Goal: Find specific page/section: Find specific page/section

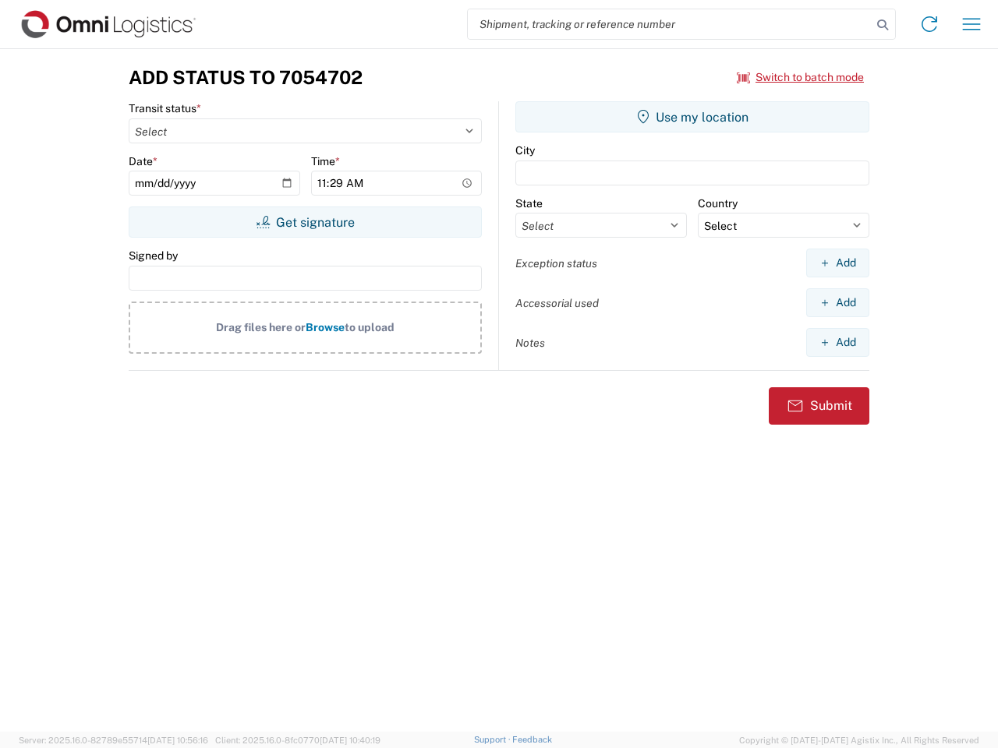
click at [670, 24] on input "search" at bounding box center [670, 24] width 404 height 30
click at [882, 25] on icon at bounding box center [882, 25] width 22 height 22
click at [929, 24] on icon at bounding box center [929, 24] width 25 height 25
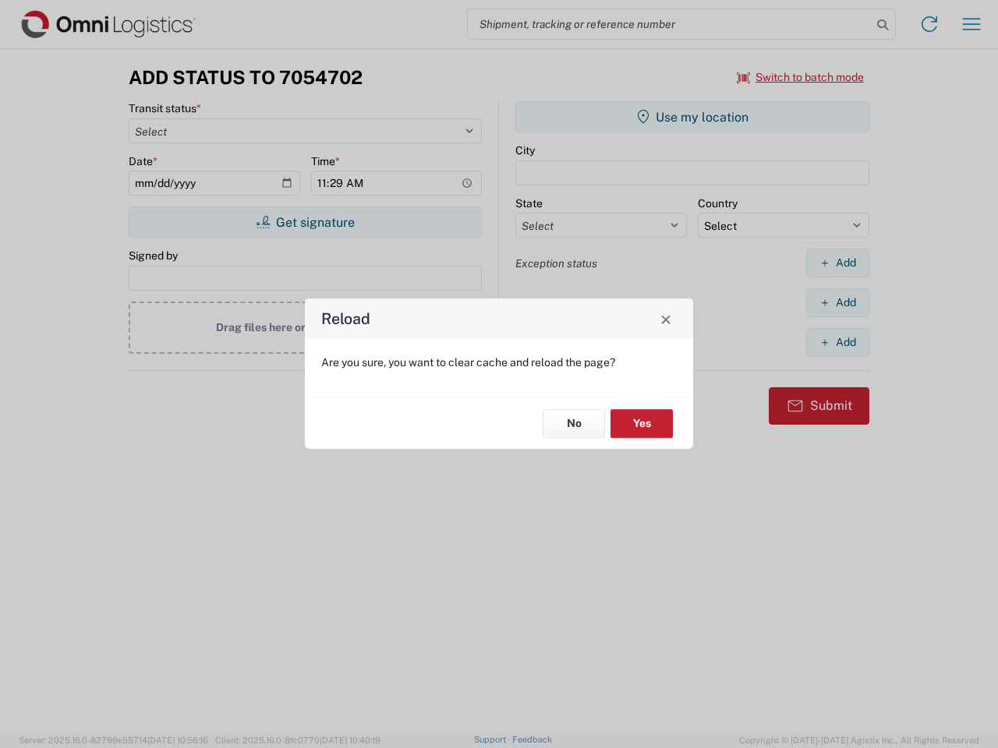
click at [971, 24] on div "Reload Are you sure, you want to clear cache and reload the page? No Yes" at bounding box center [499, 374] width 998 height 748
click at [800, 77] on div "Reload Are you sure, you want to clear cache and reload the page? No Yes" at bounding box center [499, 374] width 998 height 748
click at [305, 222] on div "Reload Are you sure, you want to clear cache and reload the page? No Yes" at bounding box center [499, 374] width 998 height 748
click at [692, 117] on div "Reload Are you sure, you want to clear cache and reload the page? No Yes" at bounding box center [499, 374] width 998 height 748
click at [837, 263] on div "Reload Are you sure, you want to clear cache and reload the page? No Yes" at bounding box center [499, 374] width 998 height 748
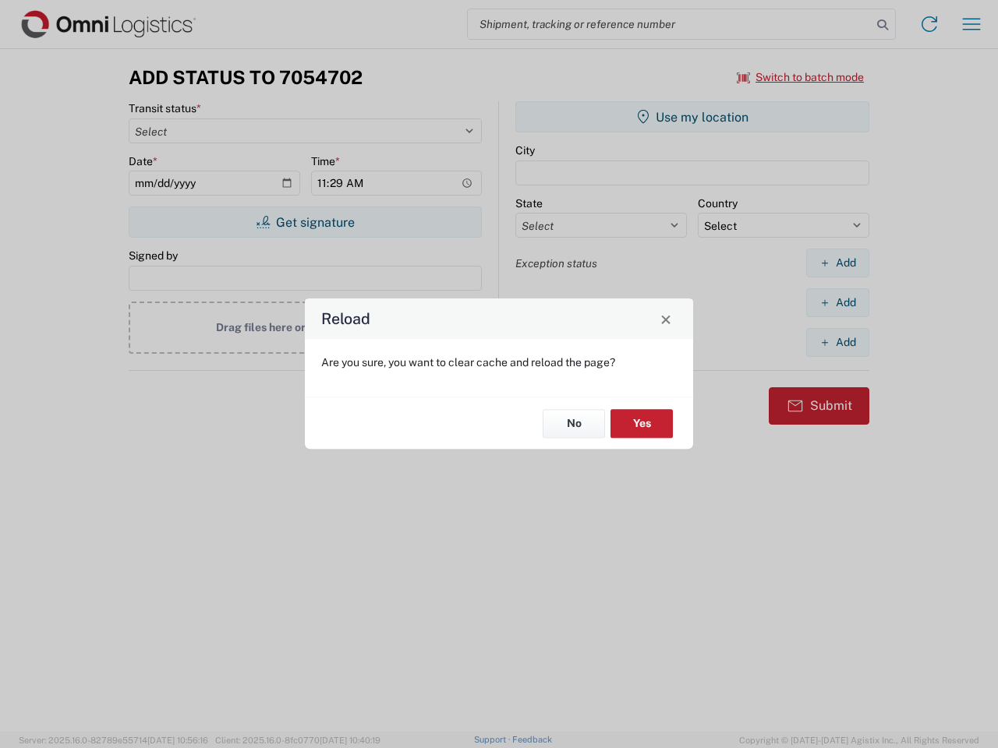
click at [837, 302] on div "Reload Are you sure, you want to clear cache and reload the page? No Yes" at bounding box center [499, 374] width 998 height 748
click at [837, 342] on div "Reload Are you sure, you want to clear cache and reload the page? No Yes" at bounding box center [499, 374] width 998 height 748
